Goal: Find specific page/section: Find specific page/section

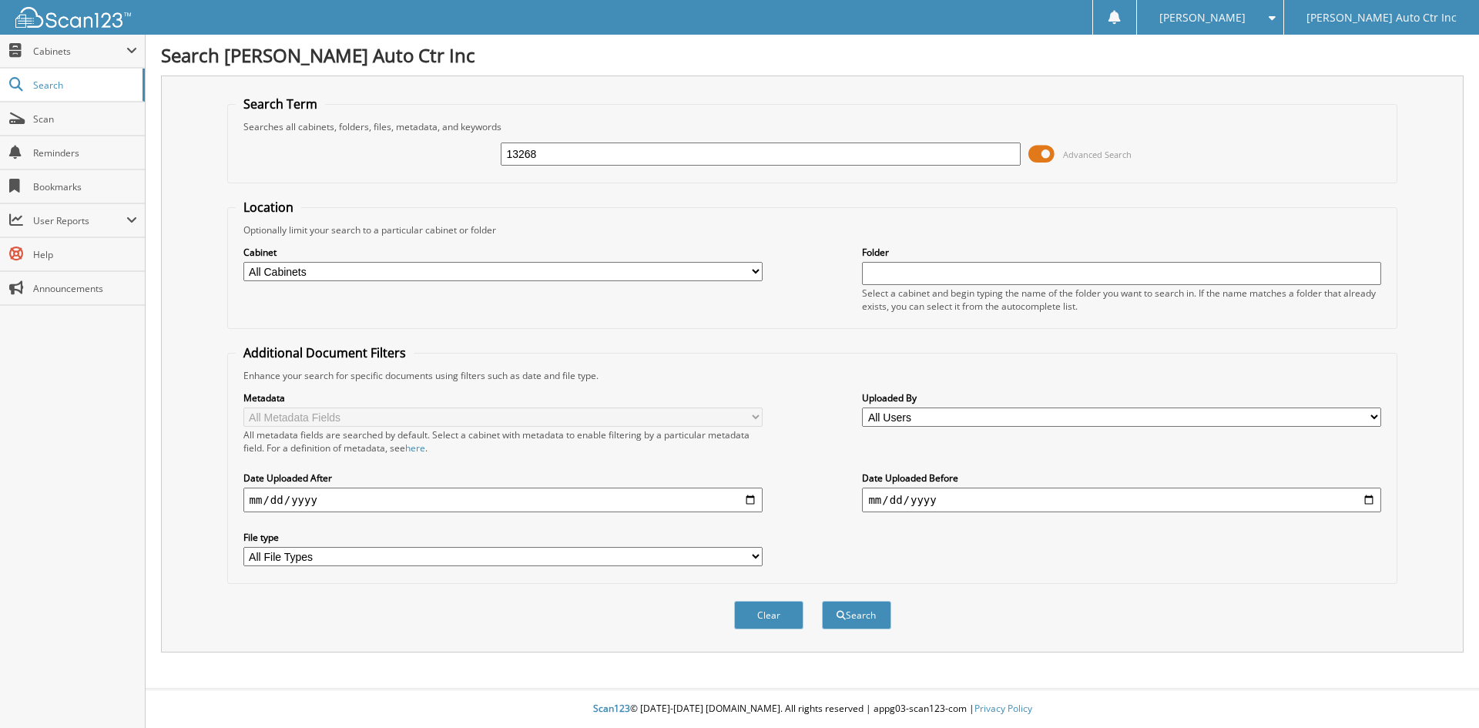
type input "13268"
click at [822, 601] on button "Search" at bounding box center [856, 615] width 69 height 28
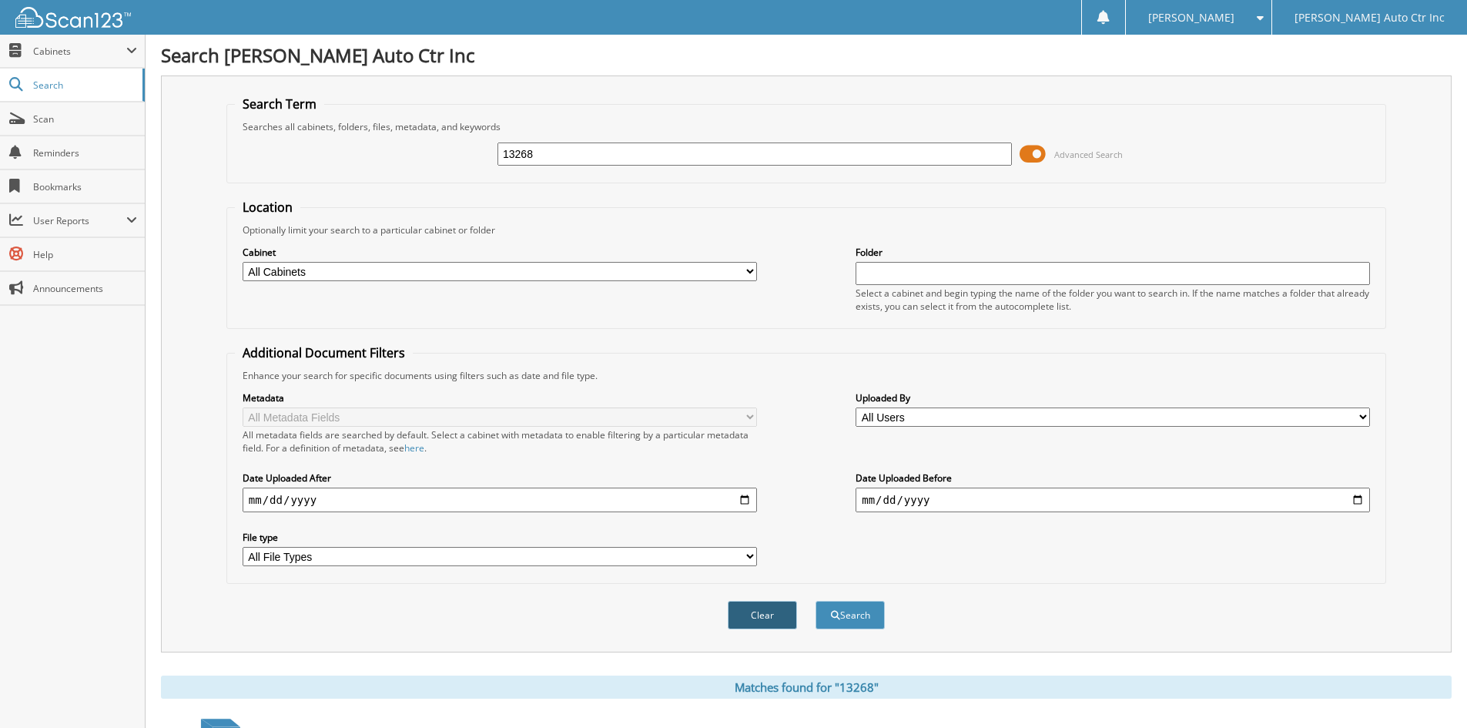
click at [763, 610] on button "Clear" at bounding box center [762, 615] width 69 height 28
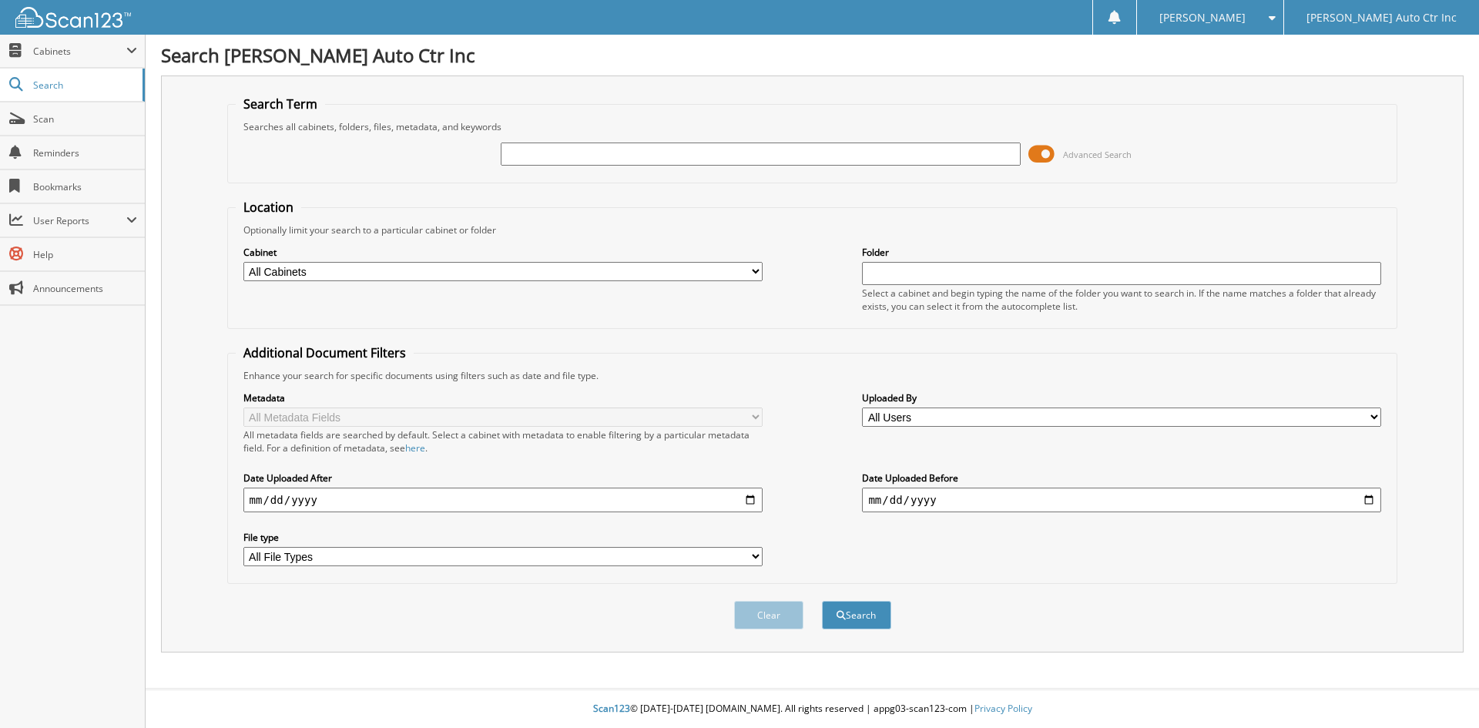
drag, startPoint x: 531, startPoint y: 153, endPoint x: 544, endPoint y: 162, distance: 15.6
click at [532, 155] on input "text" at bounding box center [760, 153] width 519 height 23
type input "13752"
click at [822, 601] on button "Search" at bounding box center [856, 615] width 69 height 28
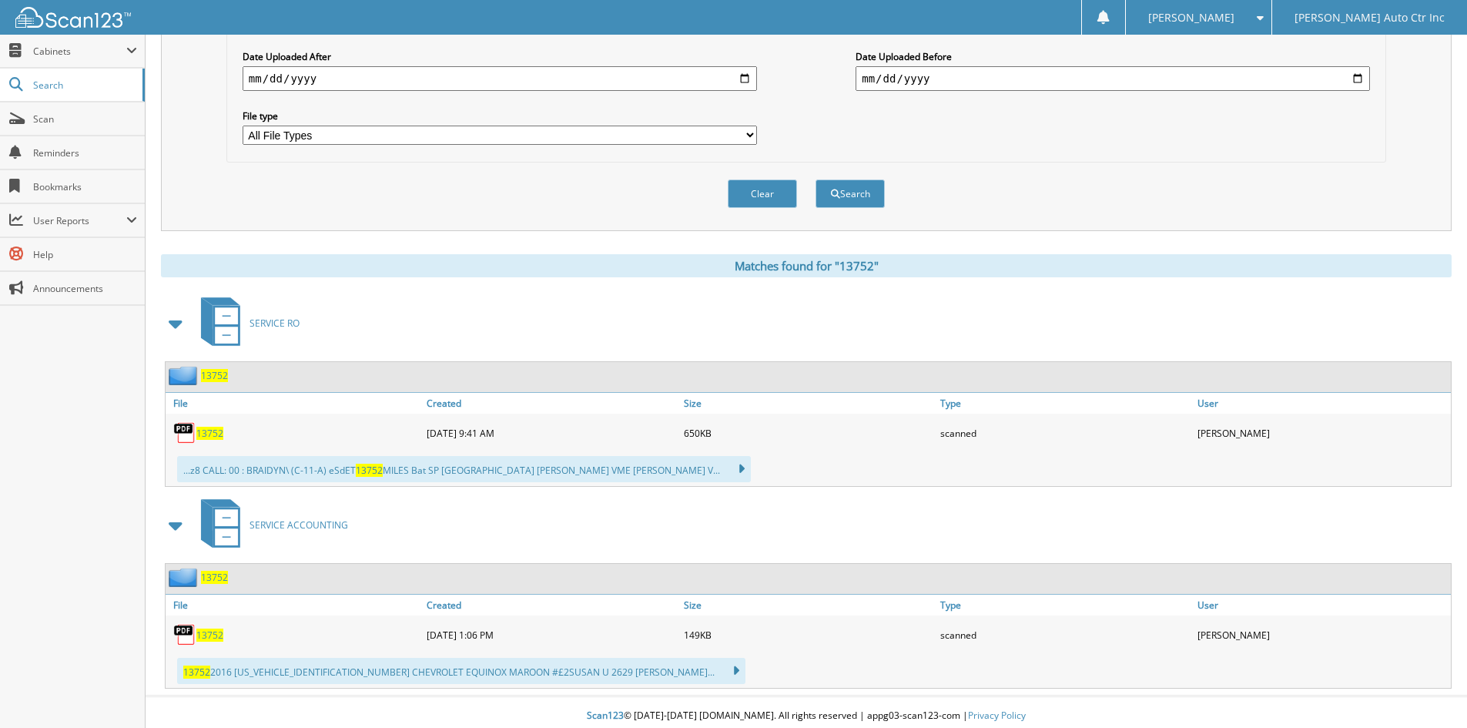
scroll to position [429, 0]
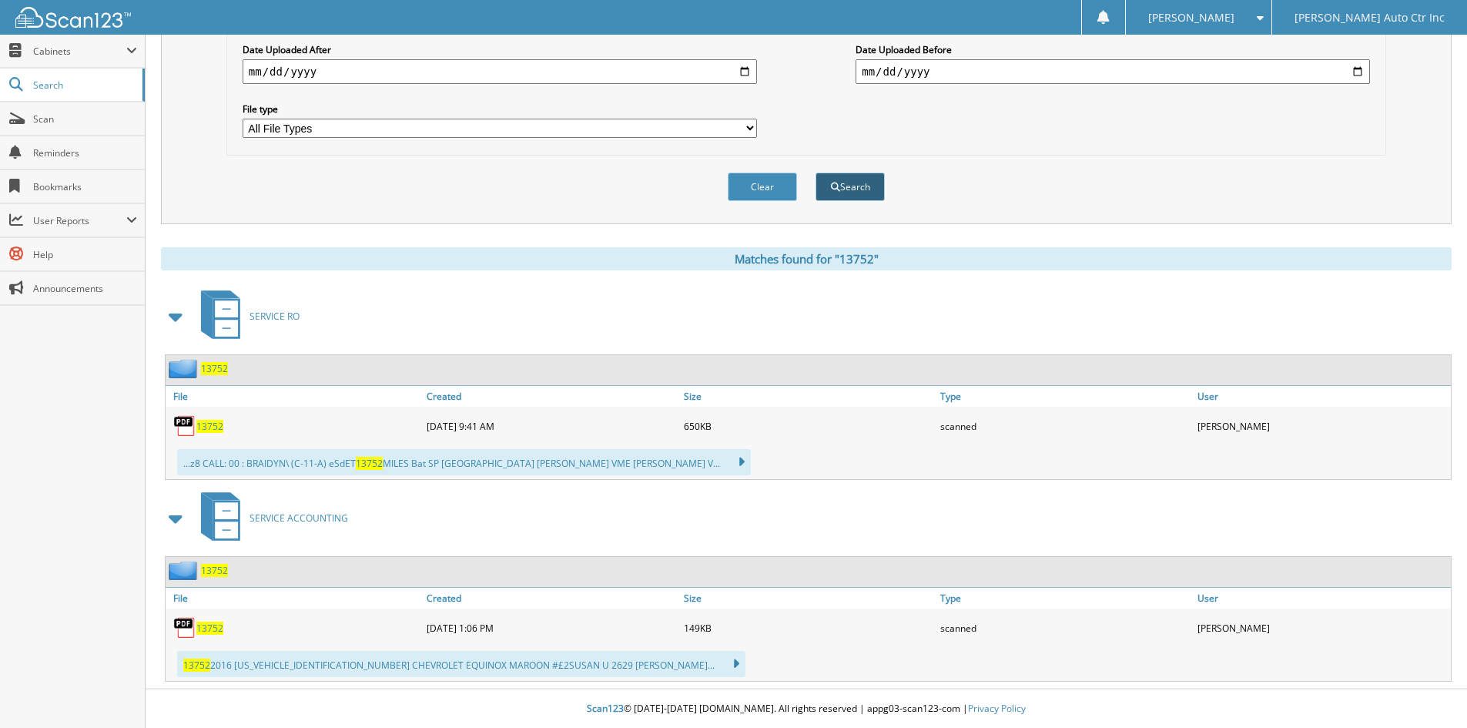
click at [849, 190] on button "Search" at bounding box center [850, 187] width 69 height 28
